Goal: Obtain resource: Download file/media

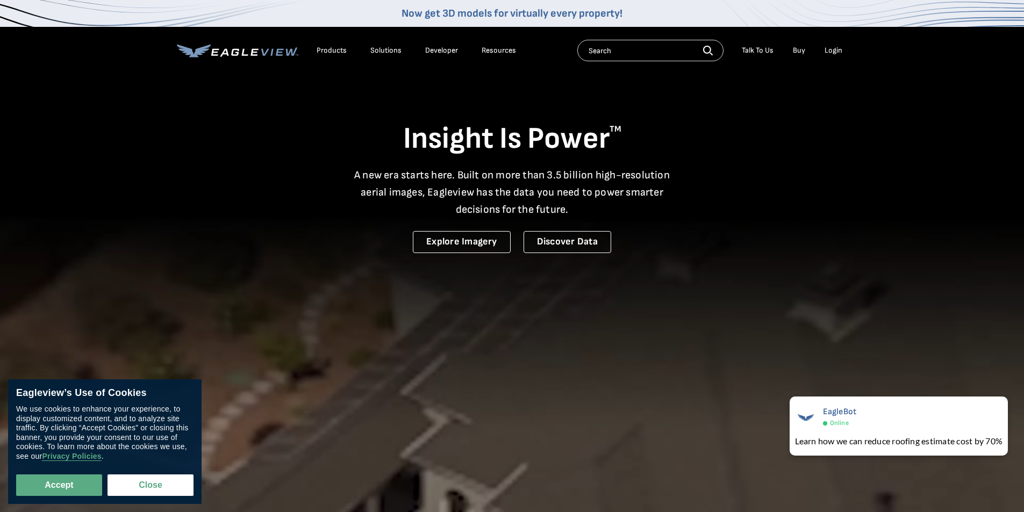
click at [834, 49] on div "Login" at bounding box center [833, 51] width 18 height 10
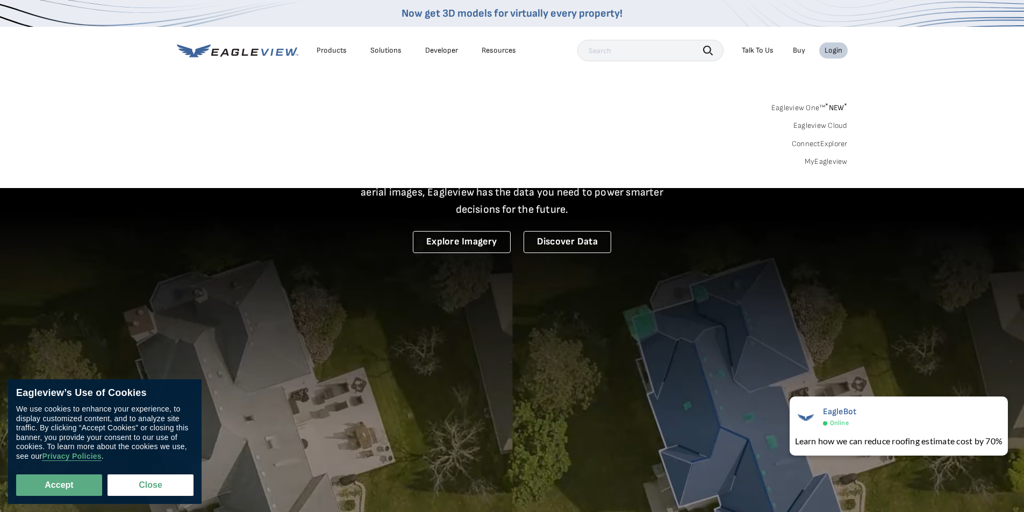
click at [816, 156] on div "Eagleview One™ * NEW * Eagleview Cloud ConnectExplorer MyEagleview" at bounding box center [512, 133] width 671 height 67
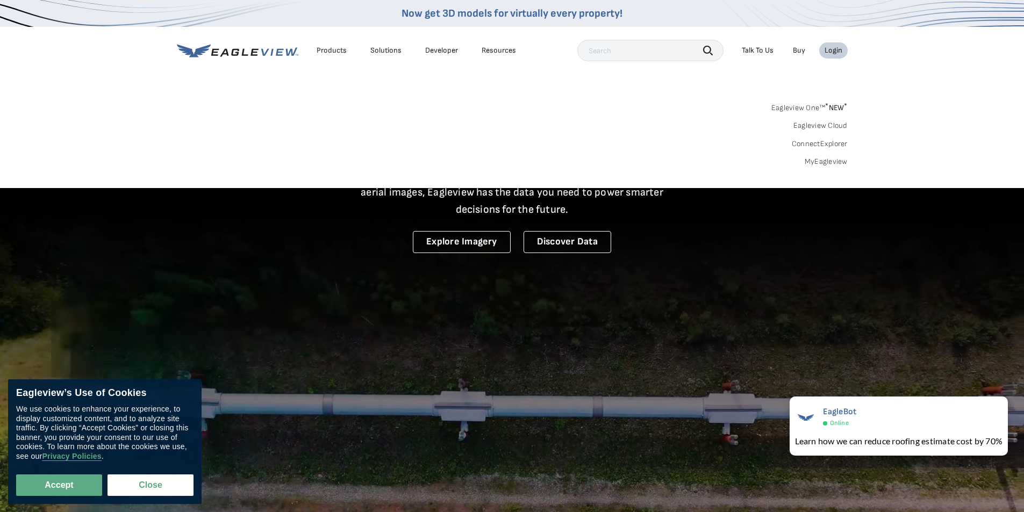
click at [816, 168] on div "Search Products Our Product Areas Imagery 1-Inch GSD Aerial Imagery *" at bounding box center [512, 137] width 1024 height 101
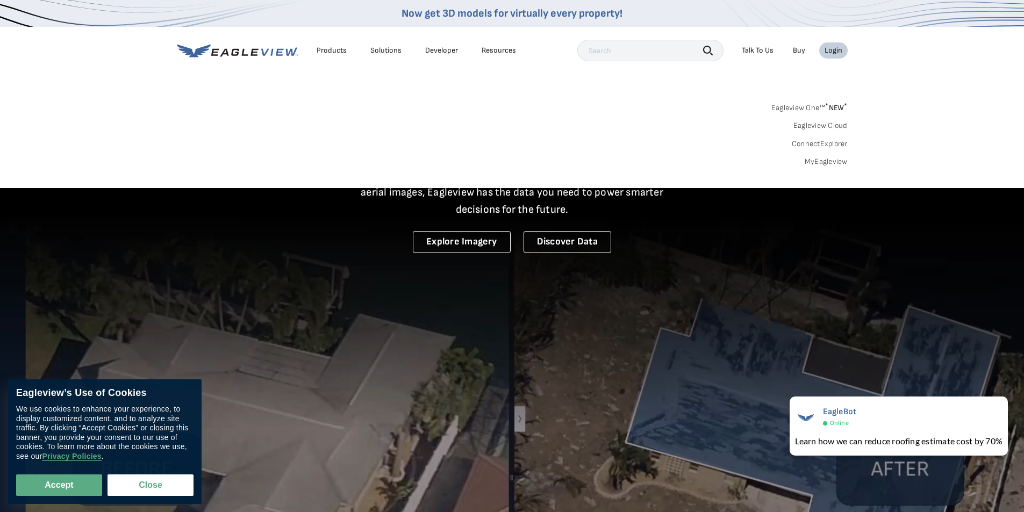
click at [817, 161] on link "MyEagleview" at bounding box center [825, 162] width 43 height 10
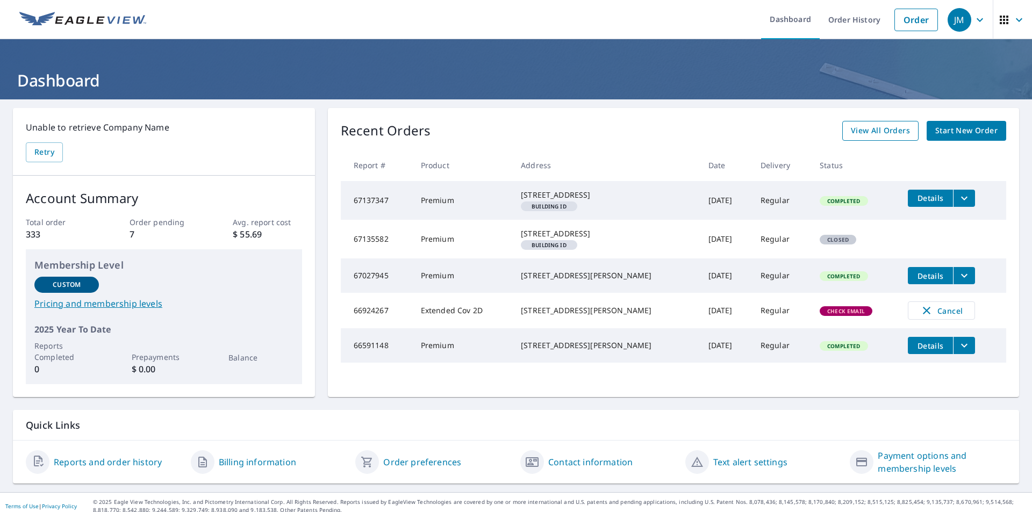
click at [872, 132] on span "View All Orders" at bounding box center [880, 130] width 59 height 13
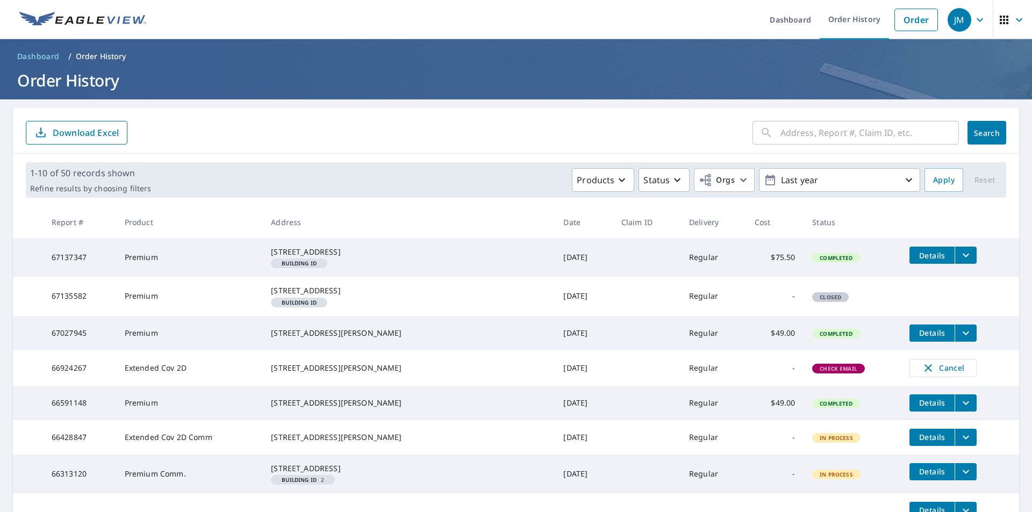
drag, startPoint x: 767, startPoint y: 129, endPoint x: 809, endPoint y: 126, distance: 41.5
click at [768, 129] on div "​" at bounding box center [855, 133] width 206 height 24
type input "tuscany"
click button "Search" at bounding box center [986, 133] width 39 height 24
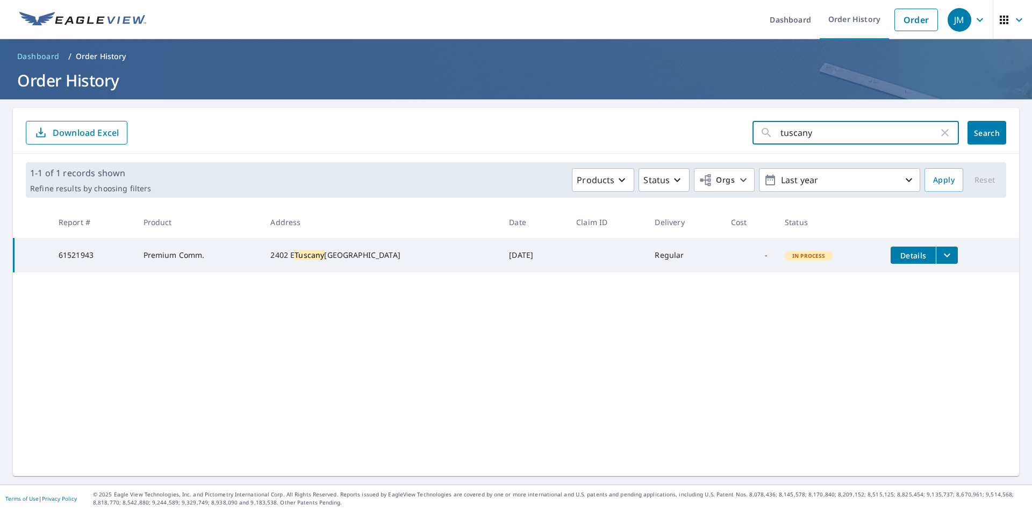
drag, startPoint x: 816, startPoint y: 132, endPoint x: 753, endPoint y: 129, distance: 62.9
click at [739, 132] on form "tuscany ​ Search Download Excel" at bounding box center [516, 133] width 980 height 24
type input "appleton"
click at [983, 139] on button "Search" at bounding box center [986, 133] width 39 height 24
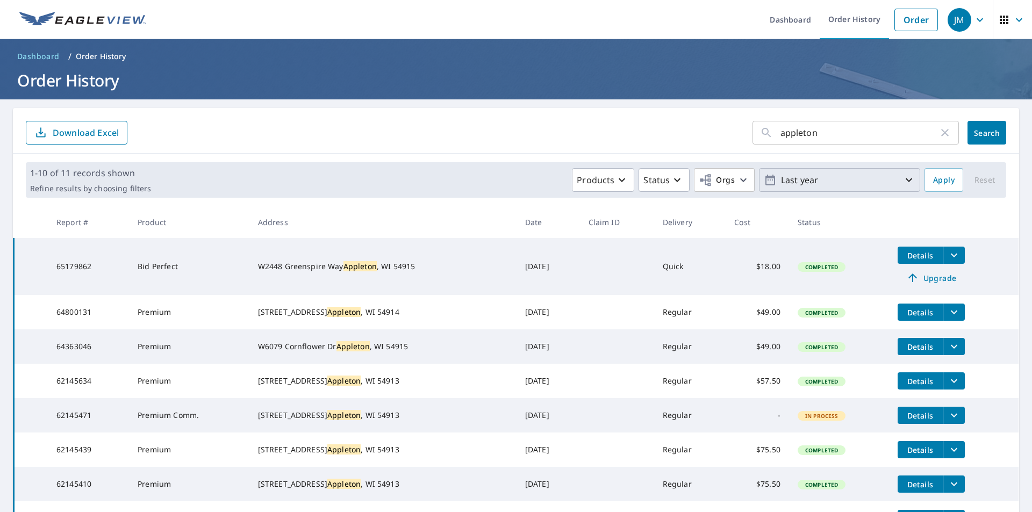
click at [862, 178] on p "Last year" at bounding box center [839, 180] width 126 height 19
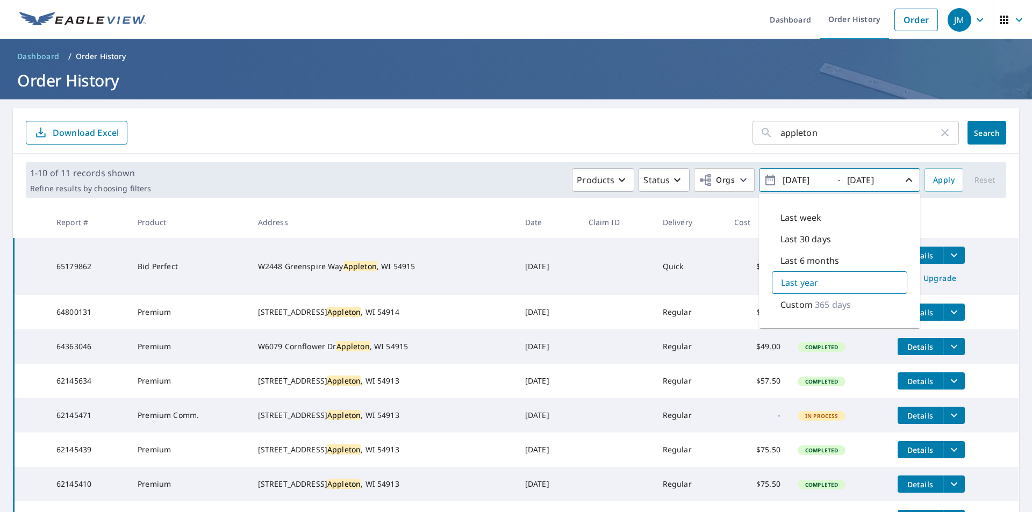
click at [1002, 198] on div "1-10 of 11 records shown Refine results by choosing filters Products Status Org…" at bounding box center [516, 180] width 1006 height 53
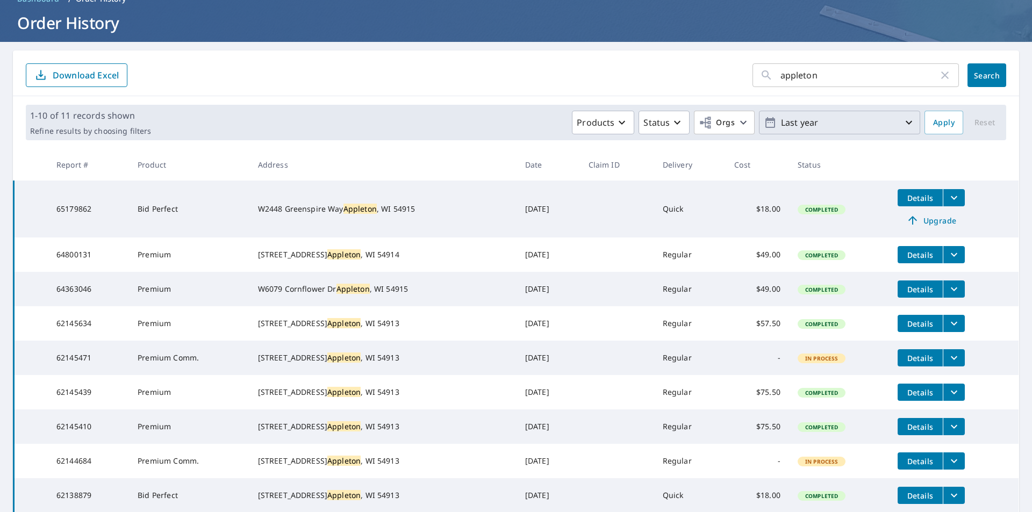
scroll to position [107, 0]
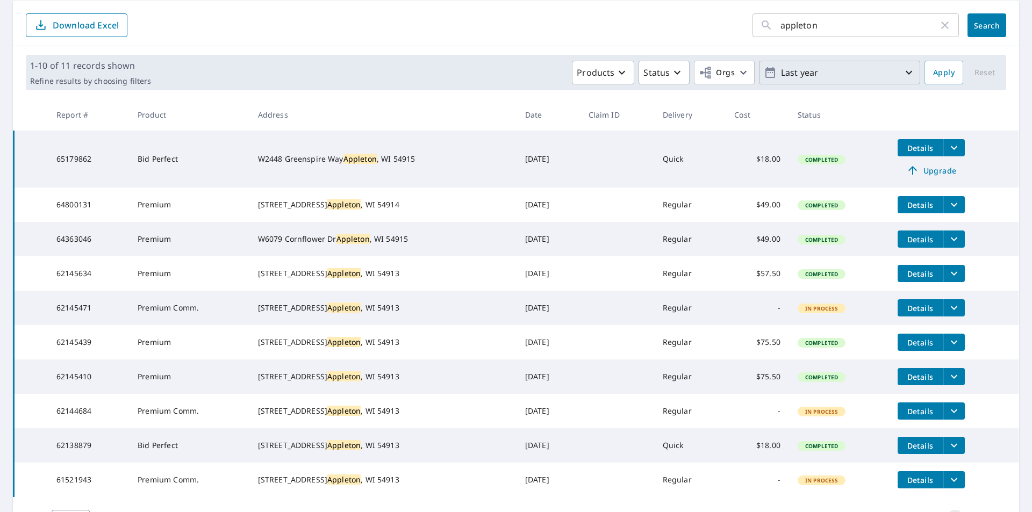
click at [947, 280] on icon "filesDropdownBtn-62145634" at bounding box center [953, 273] width 13 height 13
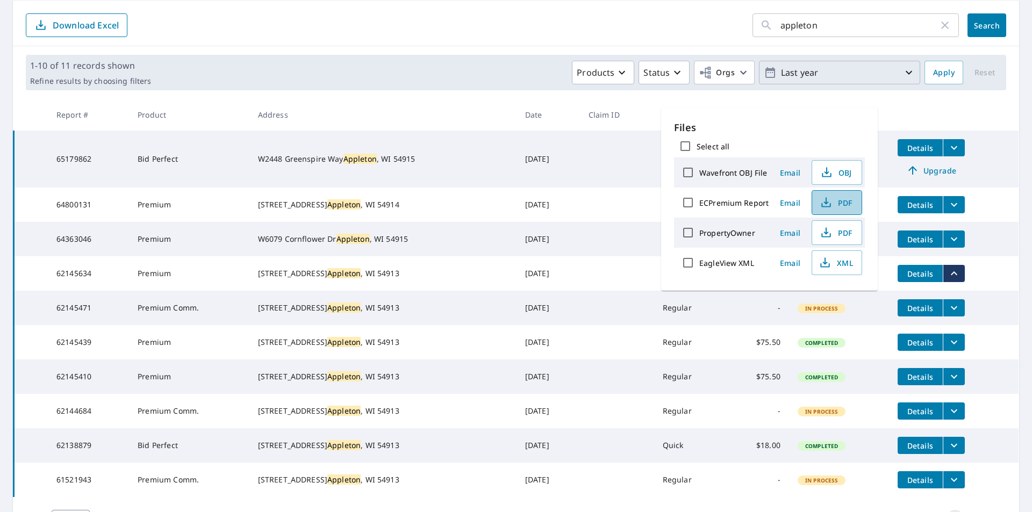
click at [830, 201] on icon "button" at bounding box center [825, 202] width 13 height 13
click at [992, 174] on td "Details Upgrade" at bounding box center [953, 159] width 129 height 57
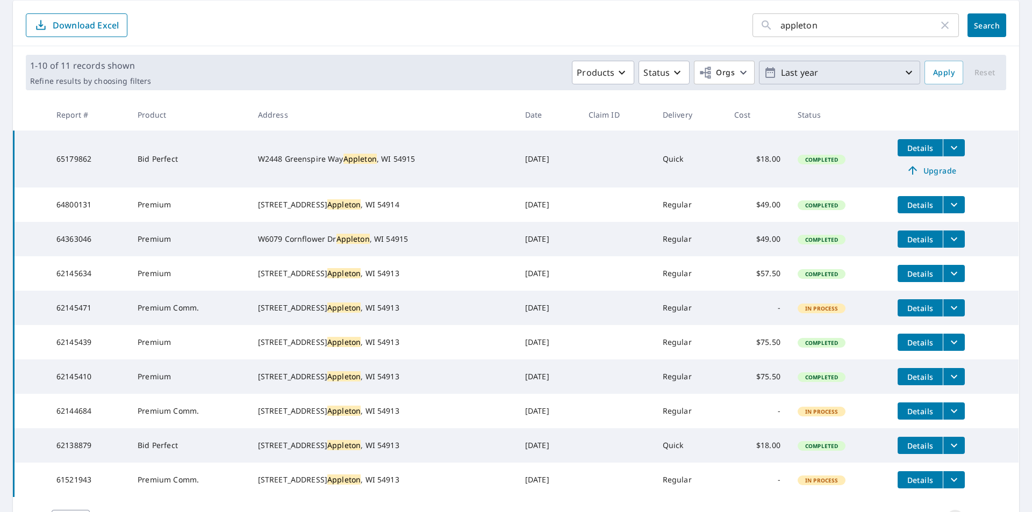
click at [947, 349] on icon "filesDropdownBtn-62145439" at bounding box center [953, 342] width 13 height 13
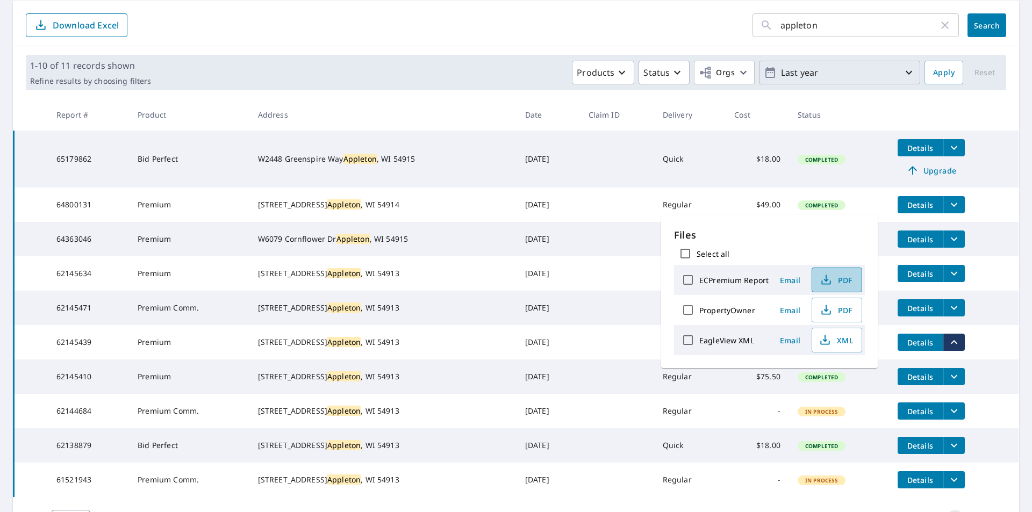
click at [845, 282] on span "PDF" at bounding box center [835, 280] width 34 height 13
click at [947, 314] on icon "filesDropdownBtn-62145471" at bounding box center [953, 307] width 13 height 13
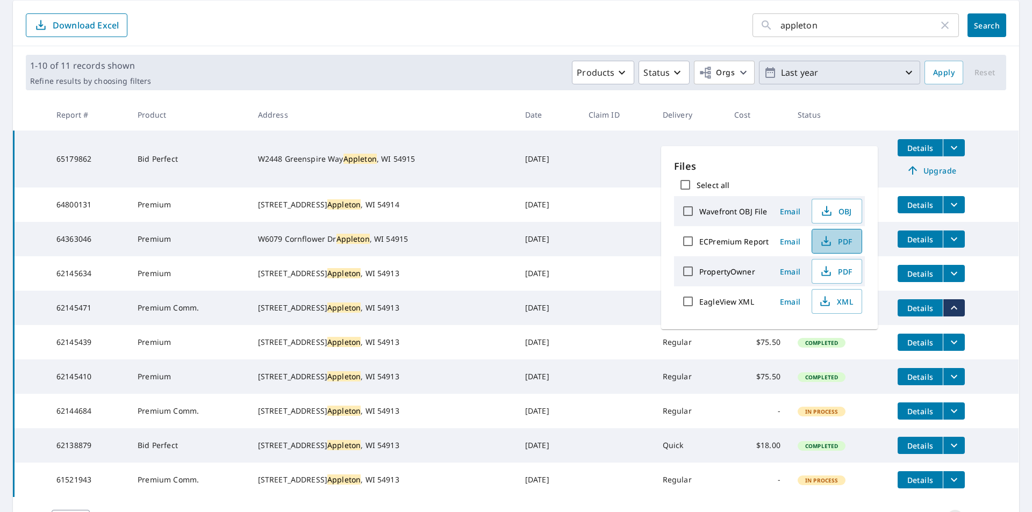
click at [837, 240] on span "PDF" at bounding box center [835, 241] width 34 height 13
click at [947, 349] on icon "filesDropdownBtn-62145439" at bounding box center [953, 342] width 13 height 13
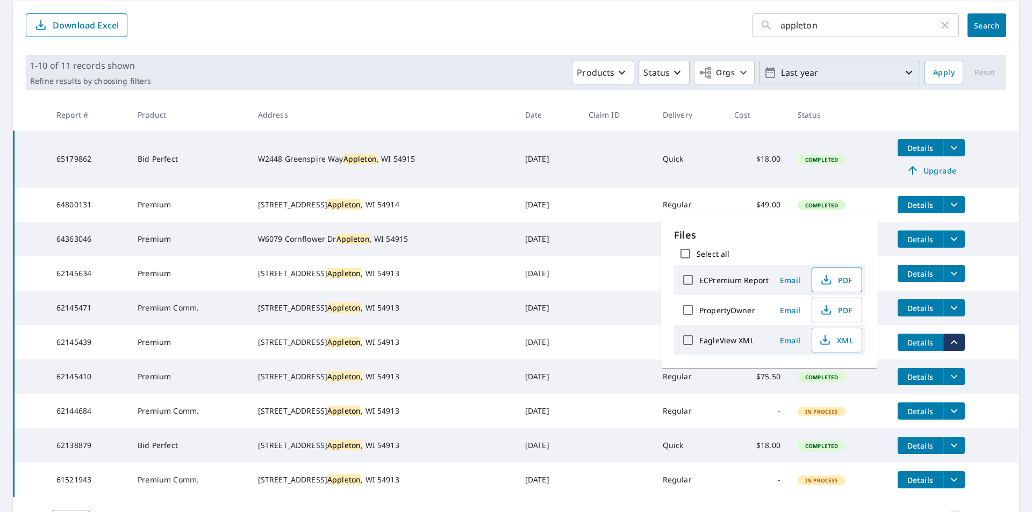
click at [825, 278] on icon "button" at bounding box center [825, 280] width 13 height 13
click at [947, 383] on icon "filesDropdownBtn-62145410" at bounding box center [953, 376] width 13 height 13
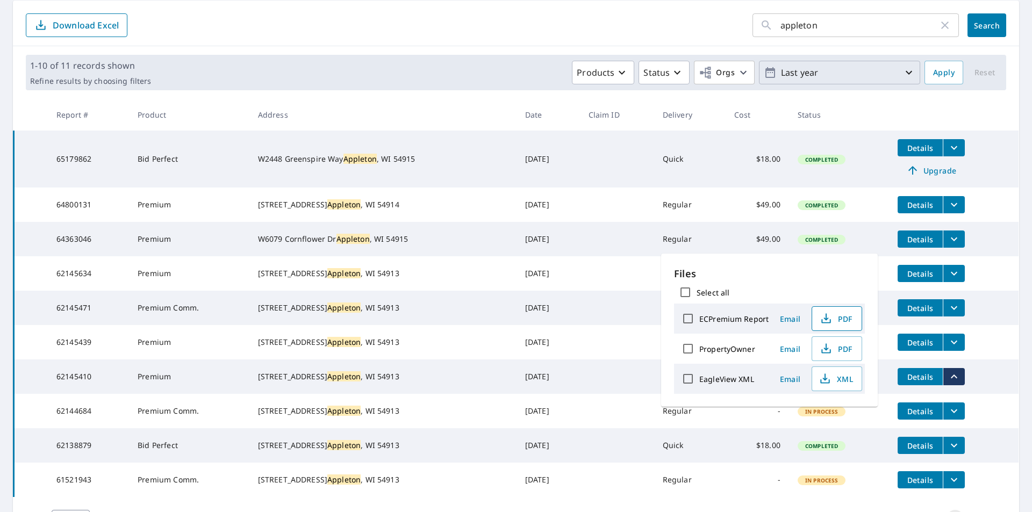
click at [829, 314] on icon "button" at bounding box center [825, 318] width 13 height 13
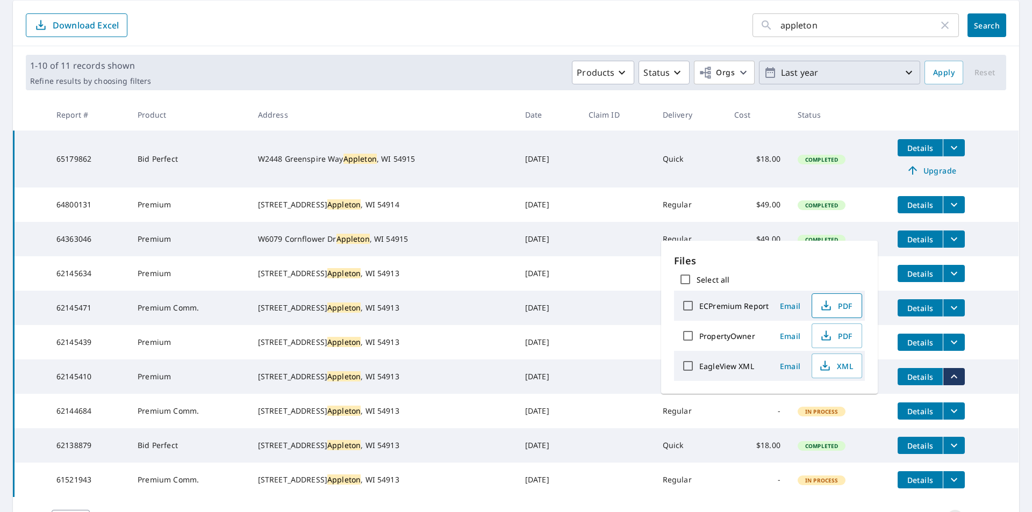
scroll to position [161, 0]
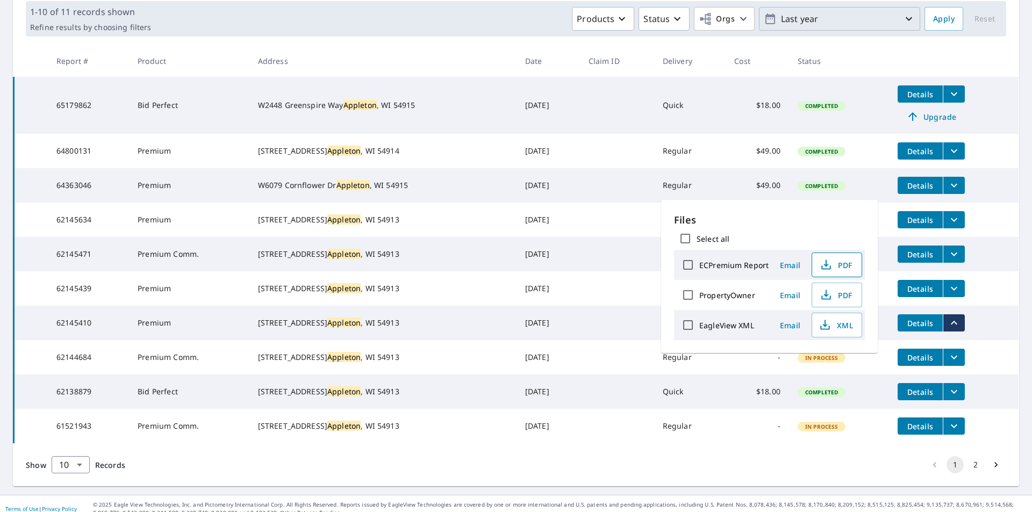
click at [725, 375] on td "-" at bounding box center [756, 357] width 63 height 34
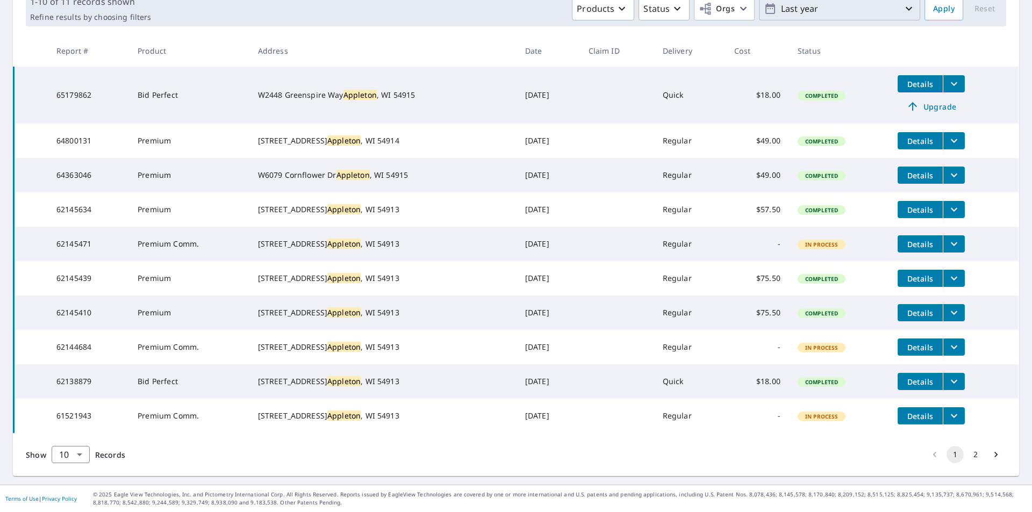
scroll to position [210, 0]
click at [967, 453] on button "2" at bounding box center [975, 454] width 17 height 17
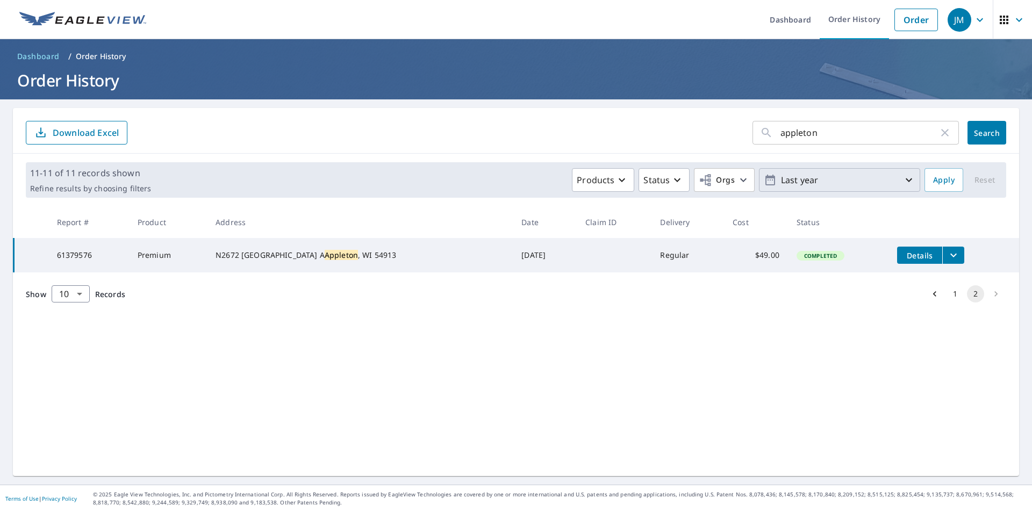
click at [889, 183] on p "Last year" at bounding box center [839, 180] width 126 height 19
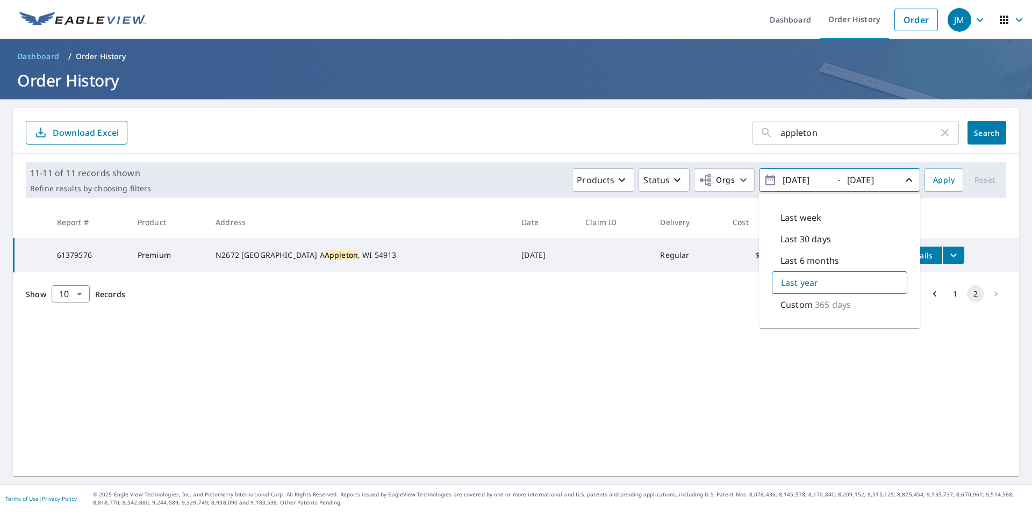
click at [821, 306] on p "365 days" at bounding box center [833, 304] width 36 height 13
click at [796, 305] on p "Custom" at bounding box center [797, 304] width 32 height 13
click at [902, 180] on icon "button" at bounding box center [908, 180] width 13 height 13
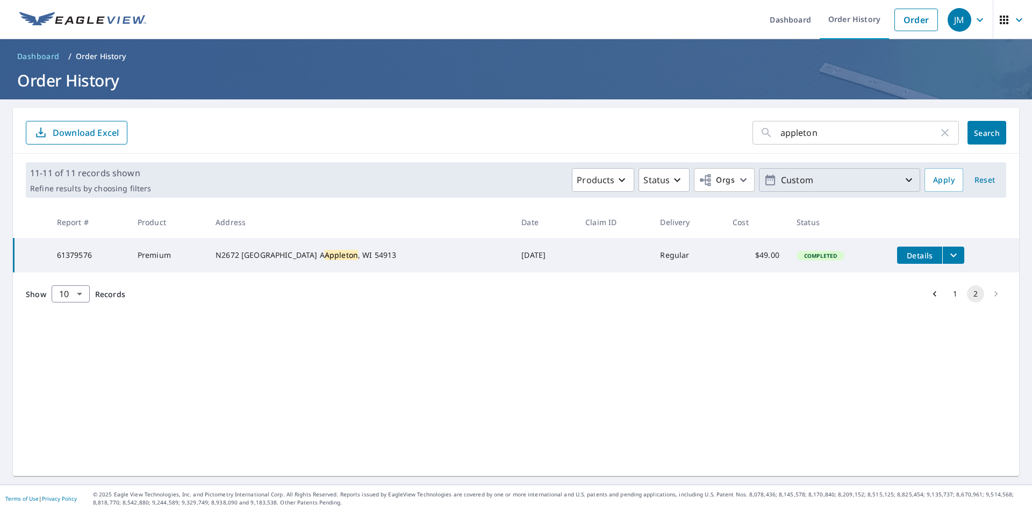
click at [905, 180] on icon "button" at bounding box center [908, 180] width 6 height 4
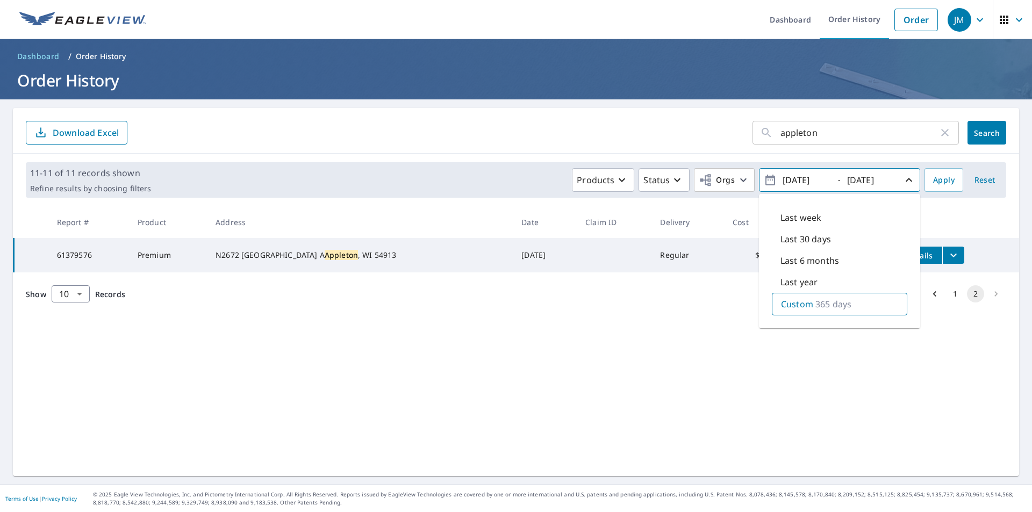
click at [781, 305] on p "Custom" at bounding box center [797, 304] width 32 height 13
click at [792, 180] on input "[DATE]" at bounding box center [805, 179] width 53 height 17
type input "[DATE]"
click at [943, 181] on span "Apply" at bounding box center [943, 180] width 21 height 13
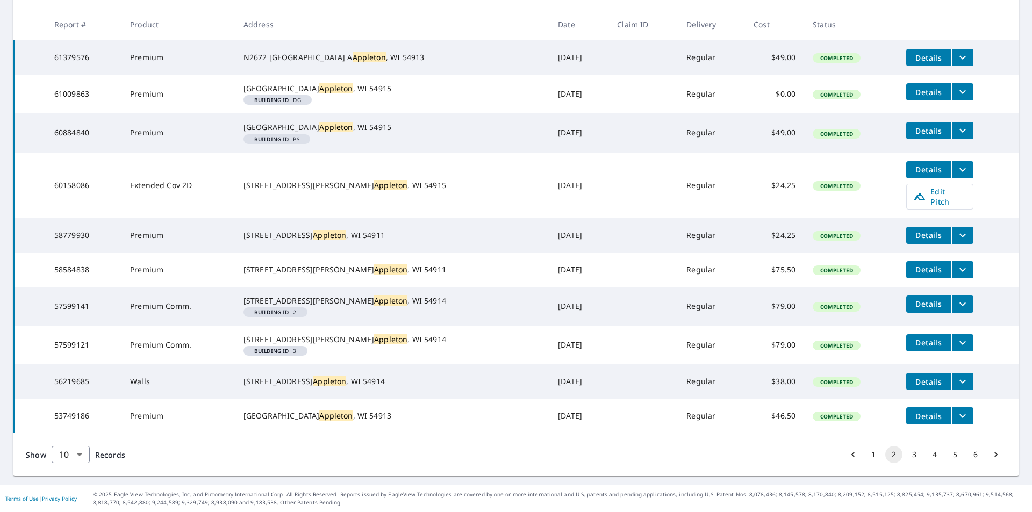
scroll to position [255, 0]
click at [908, 454] on button "3" at bounding box center [913, 454] width 17 height 17
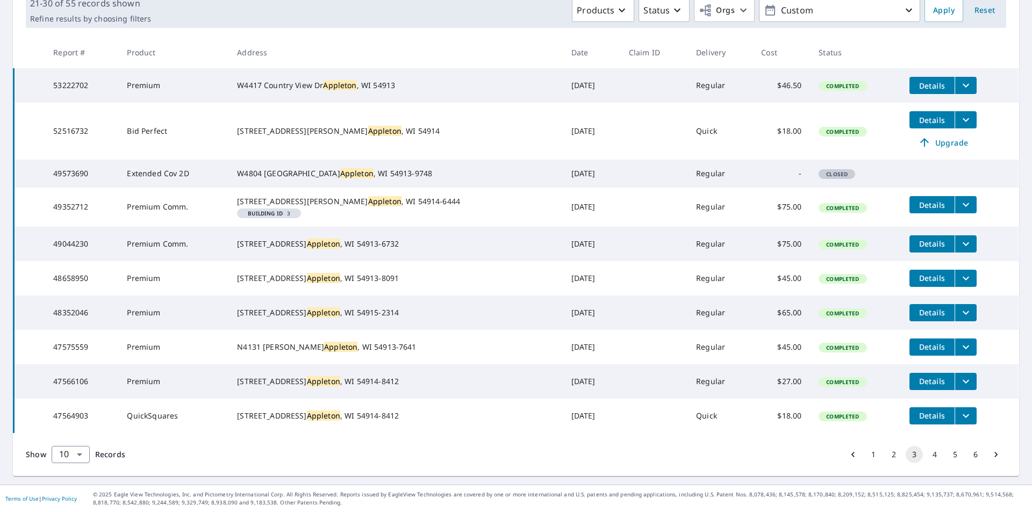
scroll to position [221, 0]
click at [926, 456] on button "4" at bounding box center [934, 454] width 17 height 17
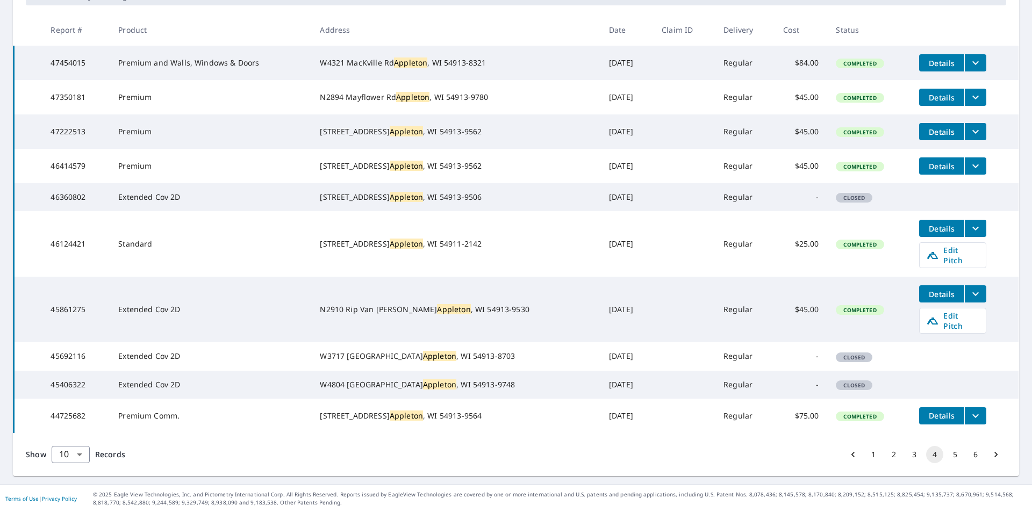
scroll to position [231, 0]
click at [946, 455] on button "5" at bounding box center [954, 454] width 17 height 17
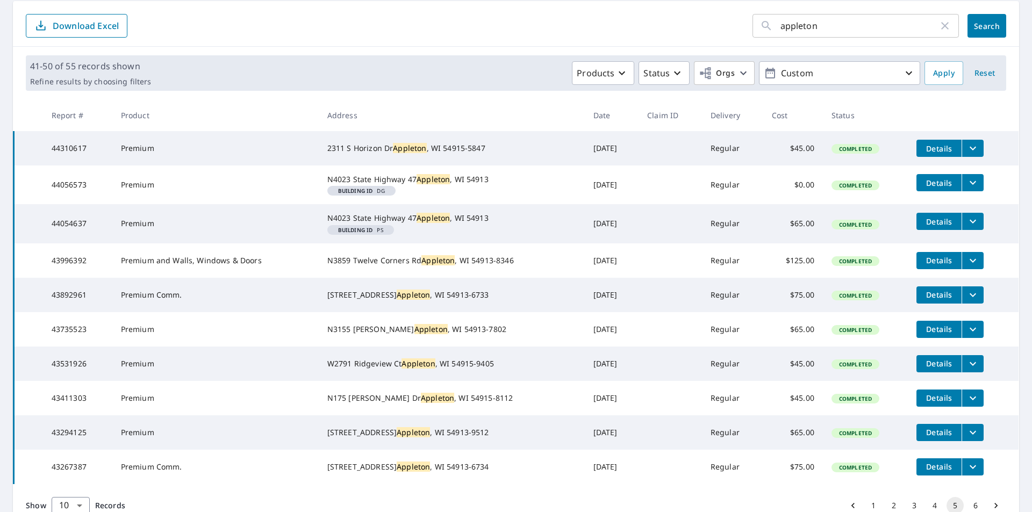
scroll to position [107, 0]
click at [966, 301] on icon "filesDropdownBtn-43892961" at bounding box center [972, 294] width 13 height 13
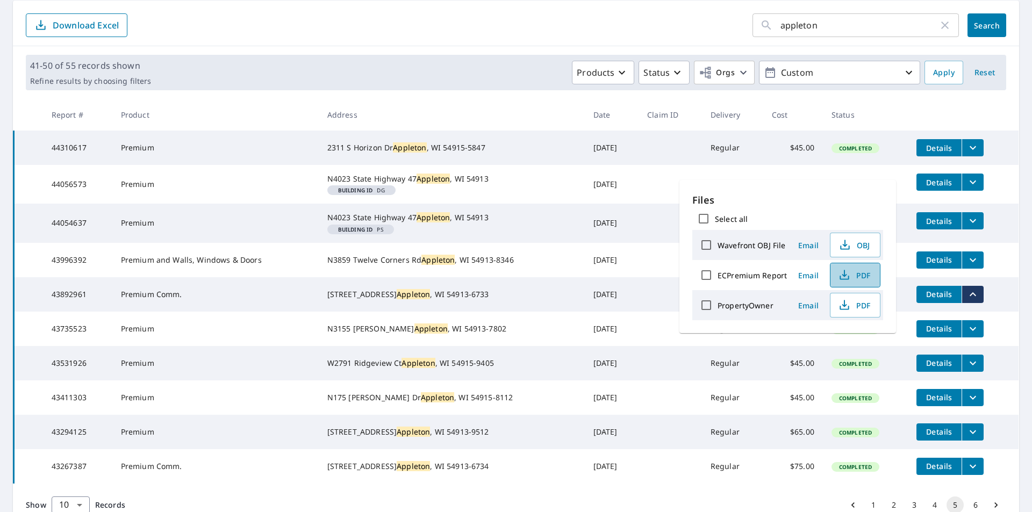
click at [852, 275] on span "PDF" at bounding box center [854, 275] width 34 height 13
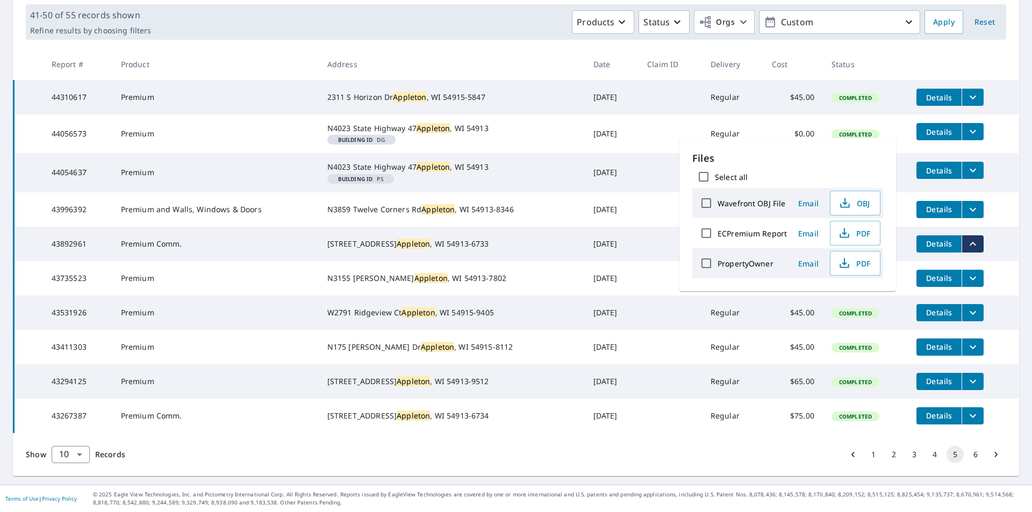
scroll to position [214, 0]
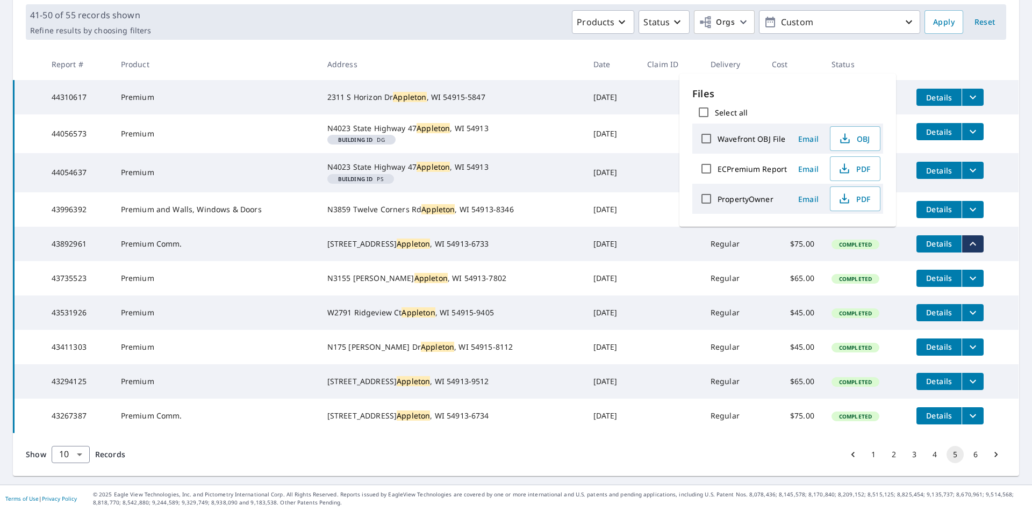
click at [966, 411] on icon "filesDropdownBtn-43267387" at bounding box center [972, 415] width 13 height 13
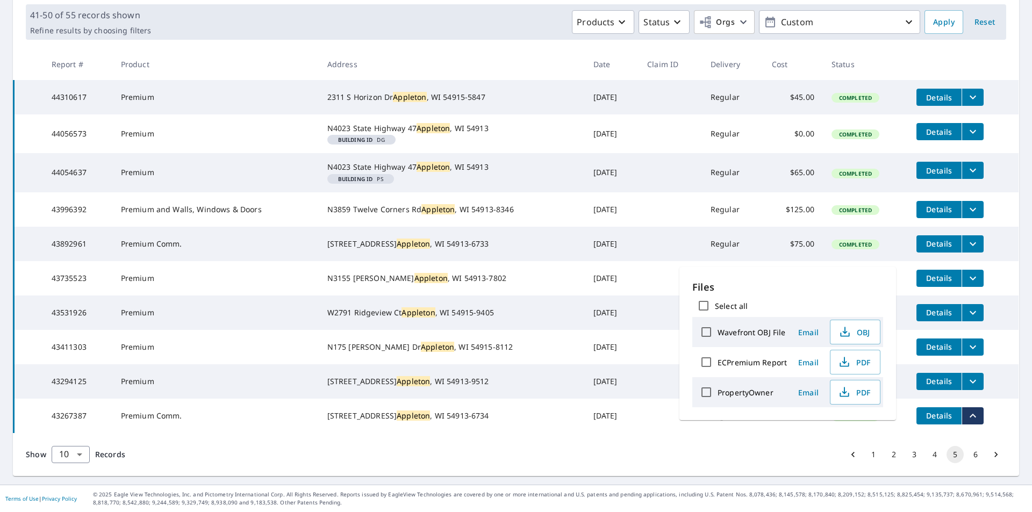
click at [735, 362] on label "ECPremium Report" at bounding box center [751, 362] width 69 height 10
click at [717, 362] on input "ECPremium Report" at bounding box center [706, 362] width 23 height 23
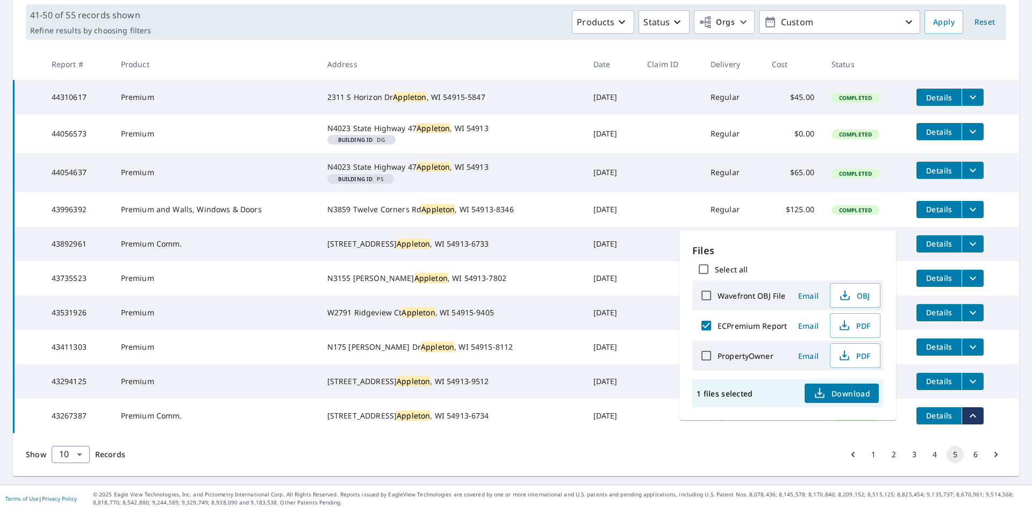
click at [706, 327] on input "ECPremium Report" at bounding box center [706, 325] width 23 height 23
checkbox input "false"
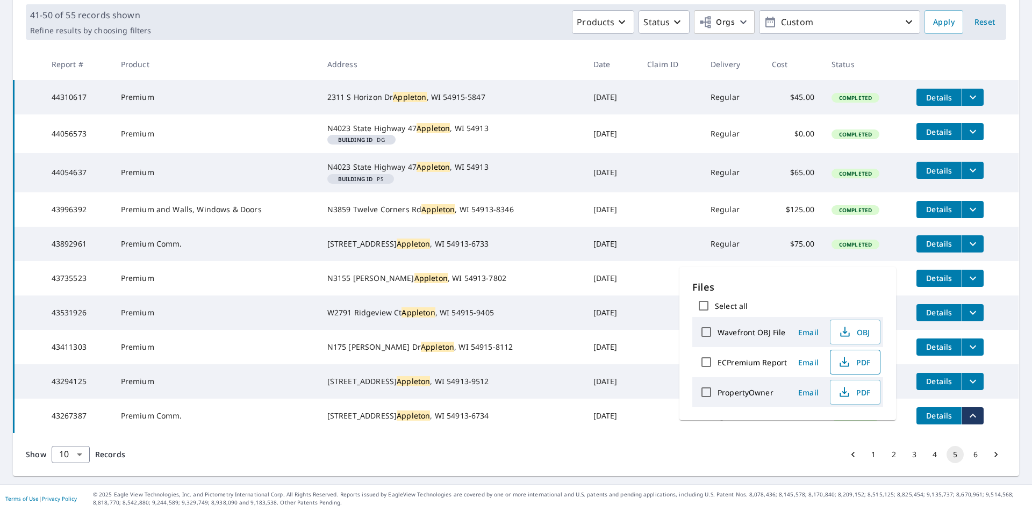
click at [843, 361] on icon "button" at bounding box center [843, 360] width 5 height 7
